Goal: Go to known website: Access a specific website the user already knows

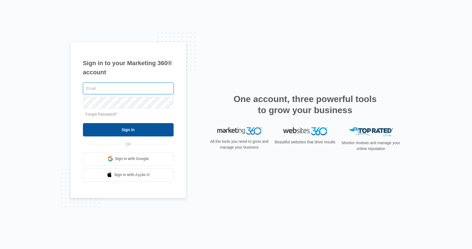
type input "[EMAIL_ADDRESS][DOMAIN_NAME]"
click at [113, 135] on input "Sign In" at bounding box center [128, 129] width 91 height 13
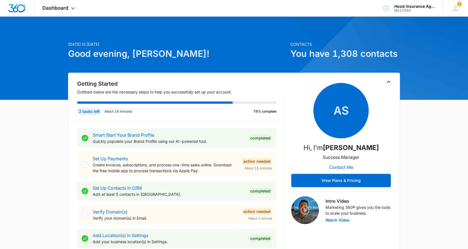
click at [73, 5] on div "Dashboard Apps Reputation Websites Forms CRM Email Social POS Content Ads Intel…" at bounding box center [59, 8] width 51 height 16
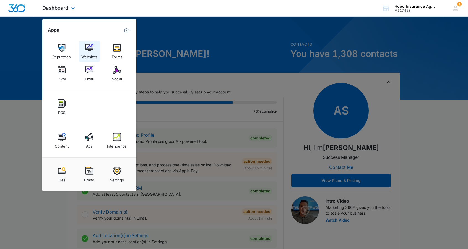
click at [88, 51] on img at bounding box center [89, 47] width 8 height 8
